Goal: Register for event/course

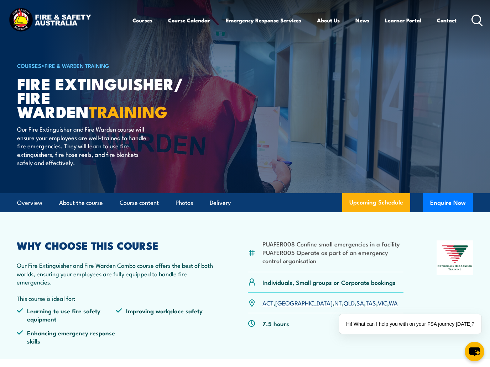
click at [389, 306] on link "WA" at bounding box center [393, 303] width 9 height 9
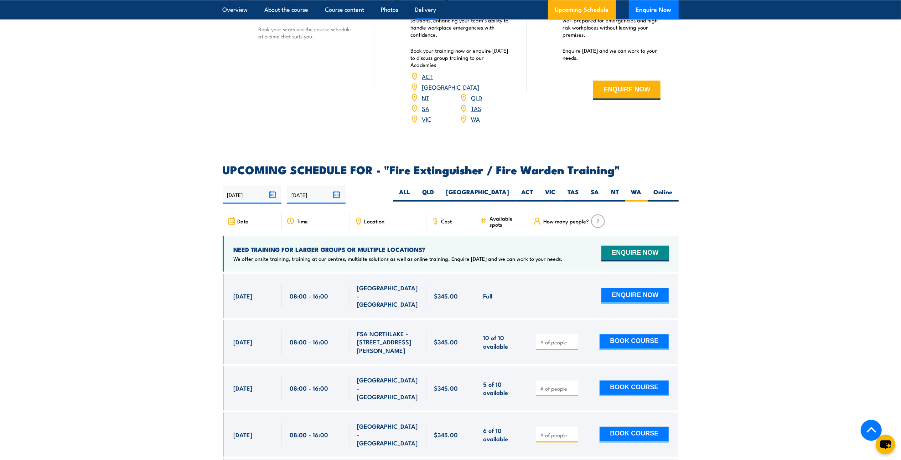
scroll to position [931, 0]
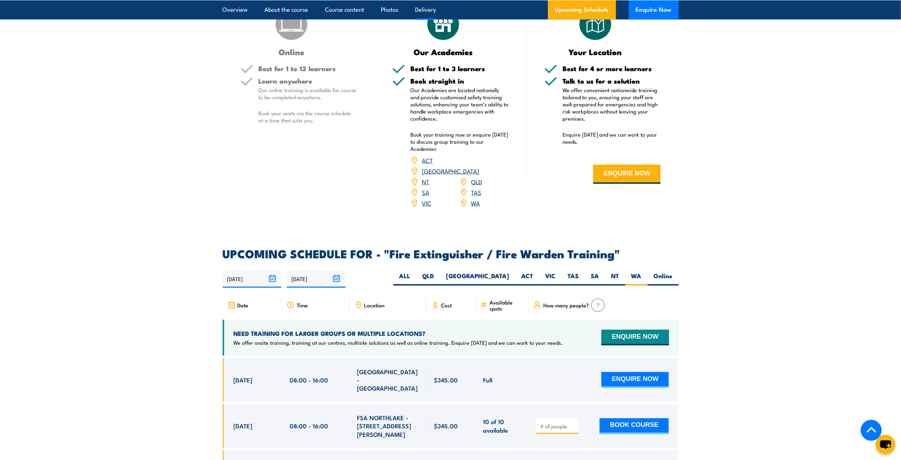
click at [476, 199] on link "WA" at bounding box center [475, 203] width 9 height 9
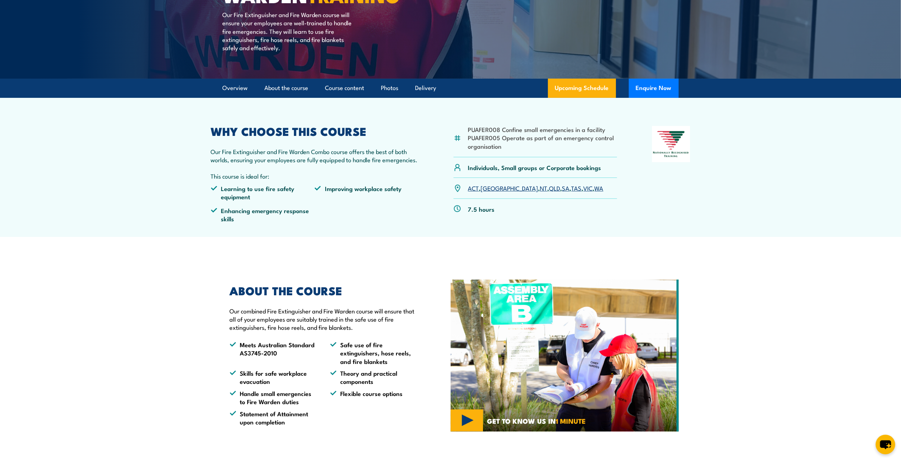
scroll to position [0, 0]
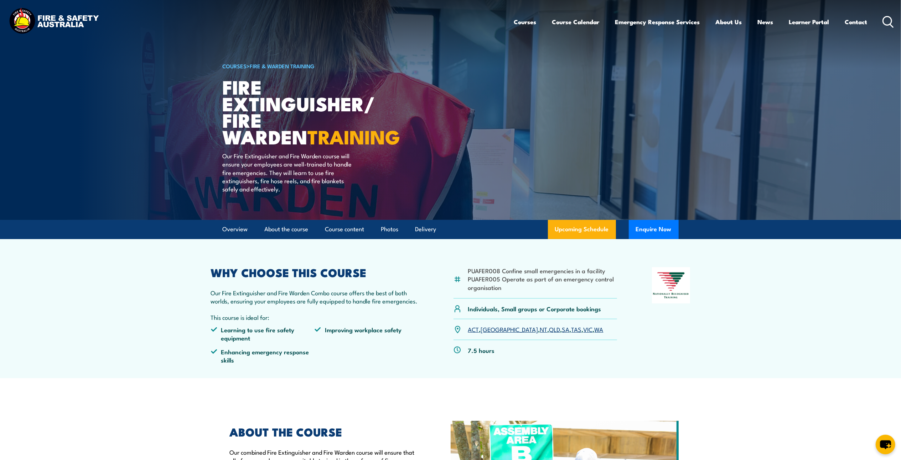
click at [64, 19] on img at bounding box center [53, 21] width 93 height 31
